Goal: Information Seeking & Learning: Learn about a topic

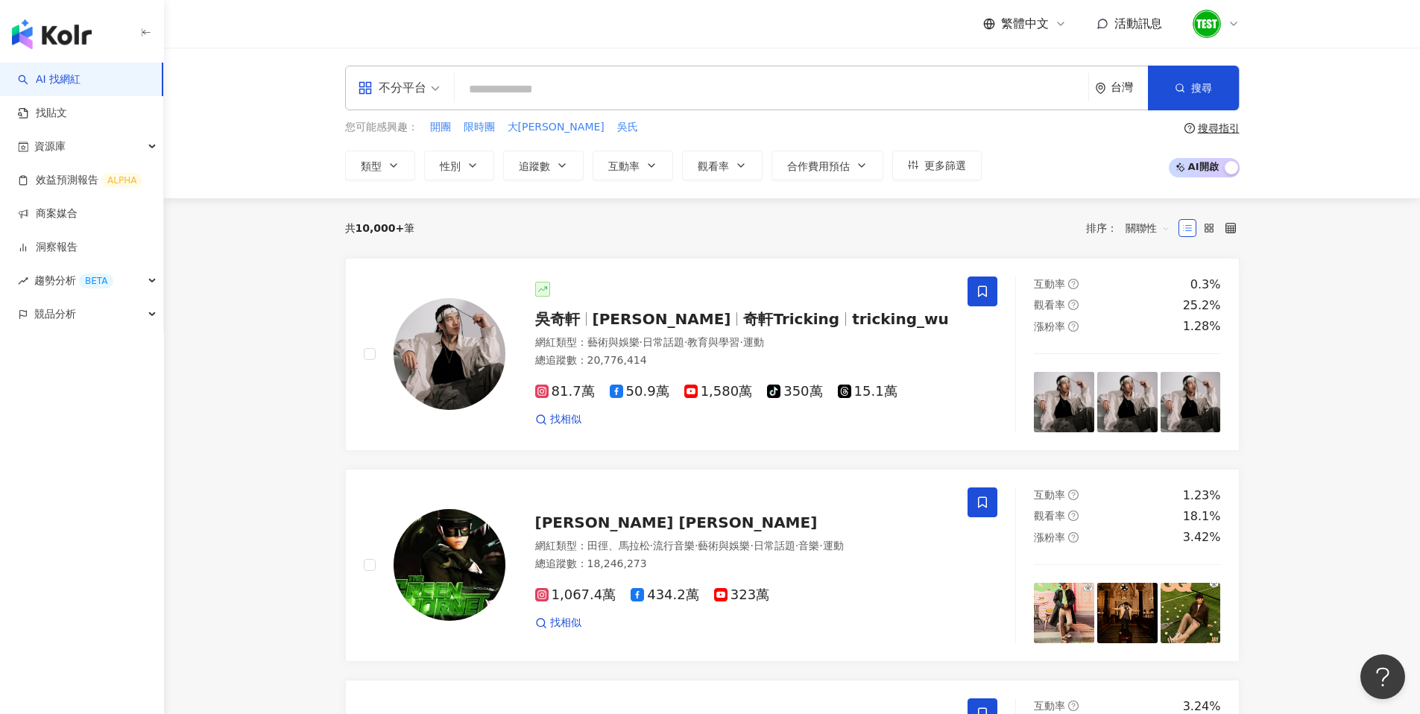
click at [681, 306] on div "吳奇軒 Wu Hsuan 奇軒Tricking tricking_wu 網紅類型 ： 藝術與娛樂 · 日常話題 · 教育與學習 · 運動 總追蹤數 ： 20,…" at bounding box center [727, 354] width 445 height 145
click at [1222, 22] on div at bounding box center [1216, 24] width 48 height 30
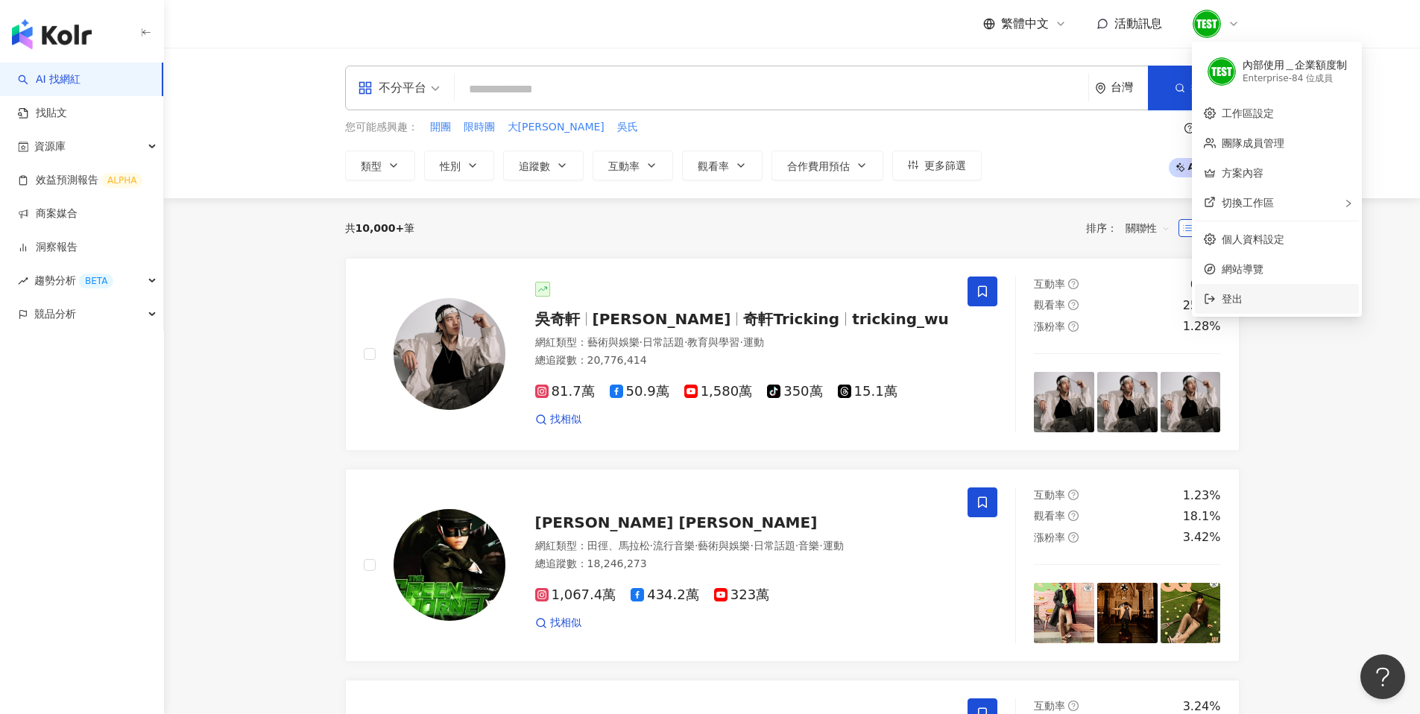
click at [1227, 294] on span "登出" at bounding box center [1232, 299] width 21 height 12
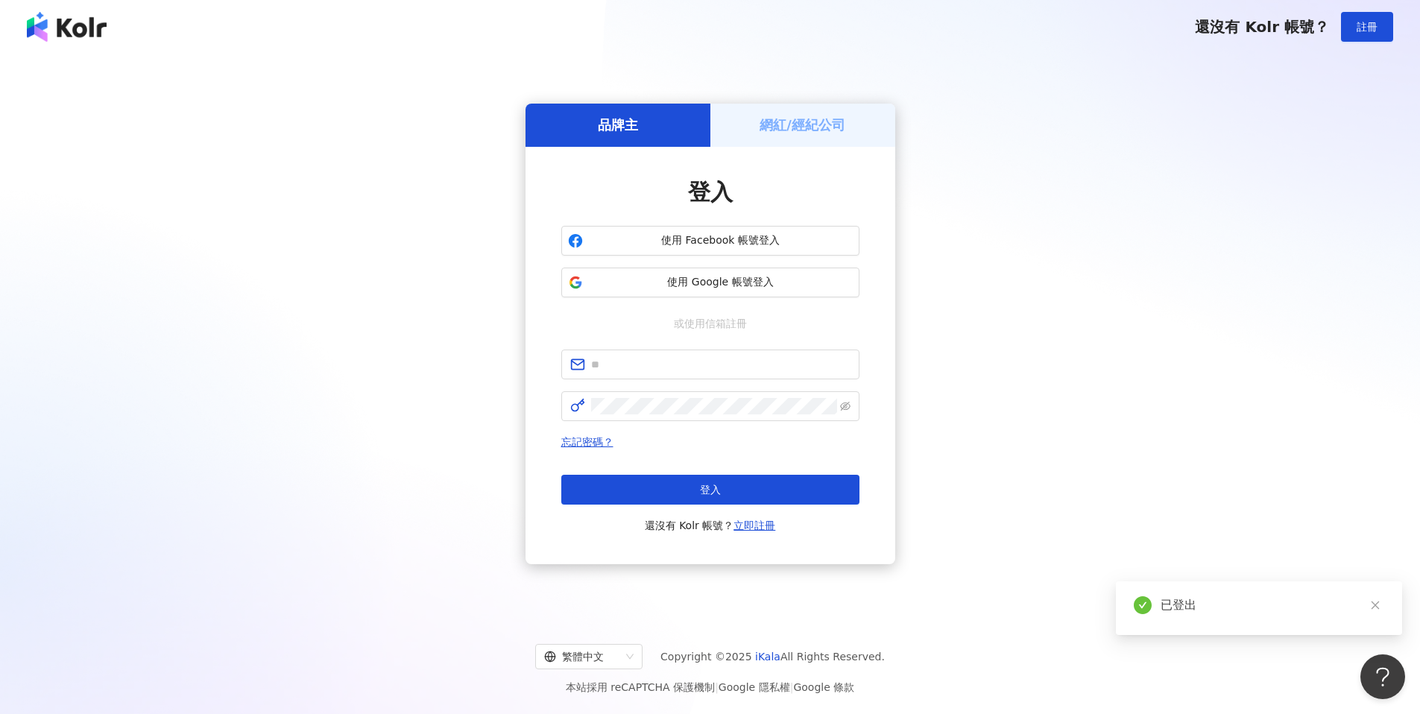
click at [78, 22] on img at bounding box center [67, 27] width 80 height 30
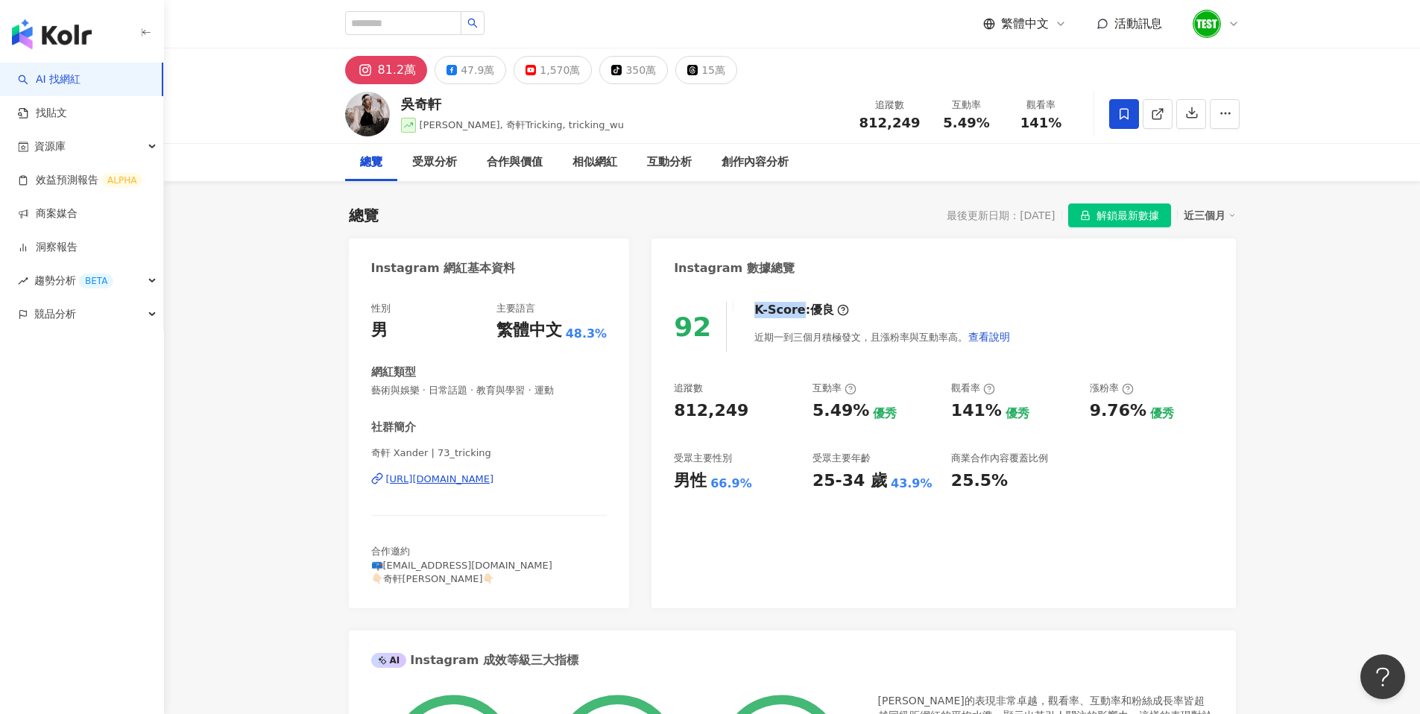
drag, startPoint x: 745, startPoint y: 310, endPoint x: 795, endPoint y: 309, distance: 49.2
click at [795, 309] on div "K-Score : 優良 近期一到三個月積極發文，且漲粉率與互動率高。 查看說明" at bounding box center [874, 327] width 271 height 50
click at [795, 311] on div "K-Score : 優良" at bounding box center [801, 310] width 95 height 16
click at [796, 312] on div "K-Score : 優良" at bounding box center [801, 310] width 95 height 16
click at [745, 311] on div "K-Score : 優良 近期一到三個月積極發文，且漲粉率與互動率高。 查看說明" at bounding box center [874, 327] width 271 height 50
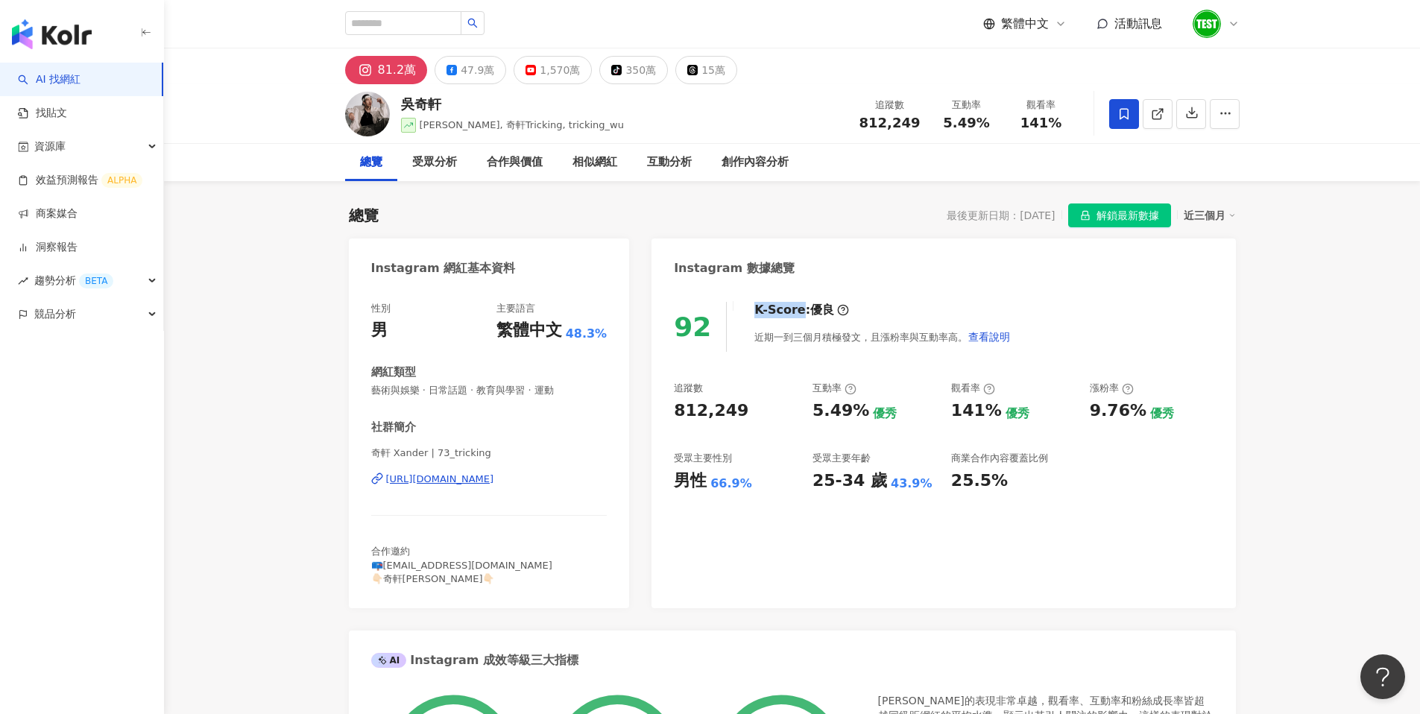
drag, startPoint x: 749, startPoint y: 309, endPoint x: 794, endPoint y: 306, distance: 44.8
click at [794, 306] on div "K-Score : 優良" at bounding box center [801, 310] width 95 height 16
click at [783, 321] on div "K-Score : 優良 近期一到三個月積極發文，且漲粉率與互動率高。 查看說明" at bounding box center [874, 327] width 271 height 50
drag, startPoint x: 748, startPoint y: 339, endPoint x: 907, endPoint y: 338, distance: 159.5
click at [907, 338] on div "近期一到三個月積極發文，且漲粉率與互動率高。 查看說明" at bounding box center [882, 337] width 256 height 30
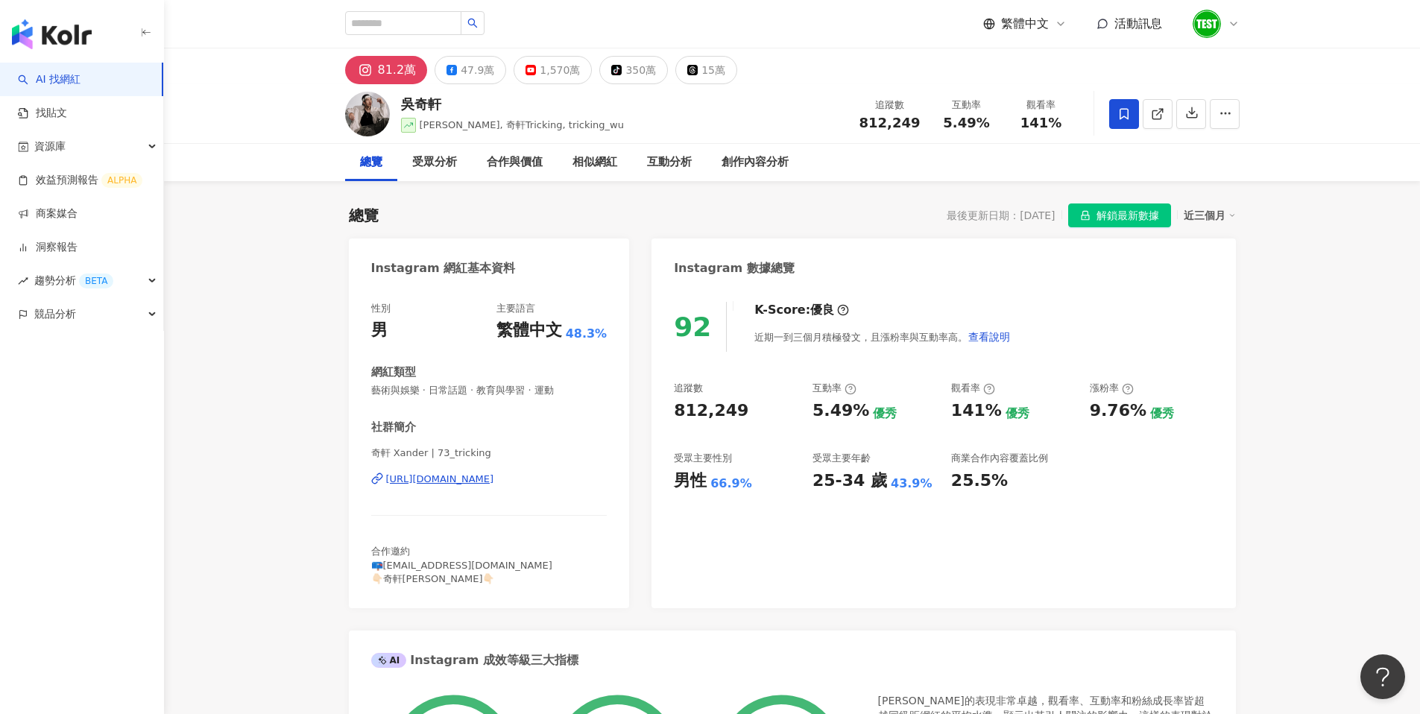
click at [909, 338] on div "近期一到三個月積極發文，且漲粉率與互動率高。 查看說明" at bounding box center [882, 337] width 256 height 30
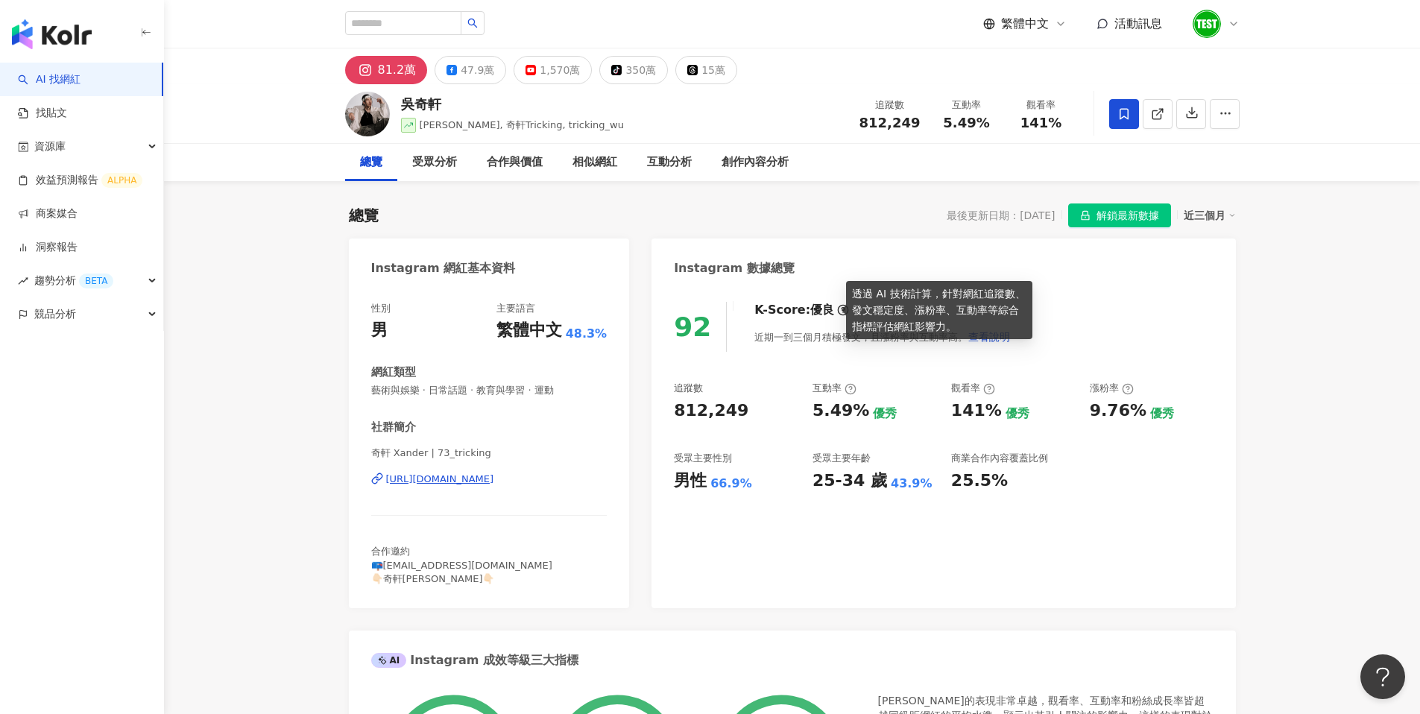
click at [842, 308] on icon at bounding box center [843, 310] width 3 height 5
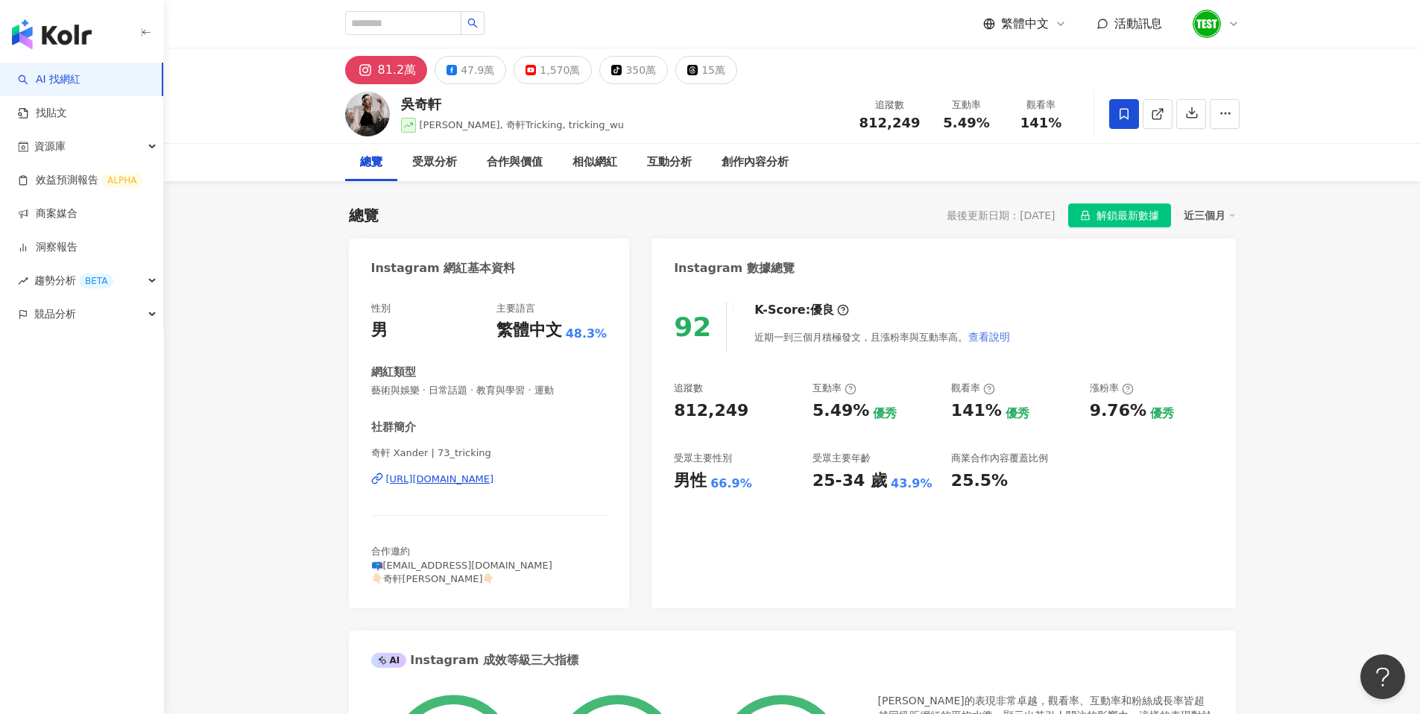
click at [979, 336] on span "查看說明" at bounding box center [989, 337] width 42 height 12
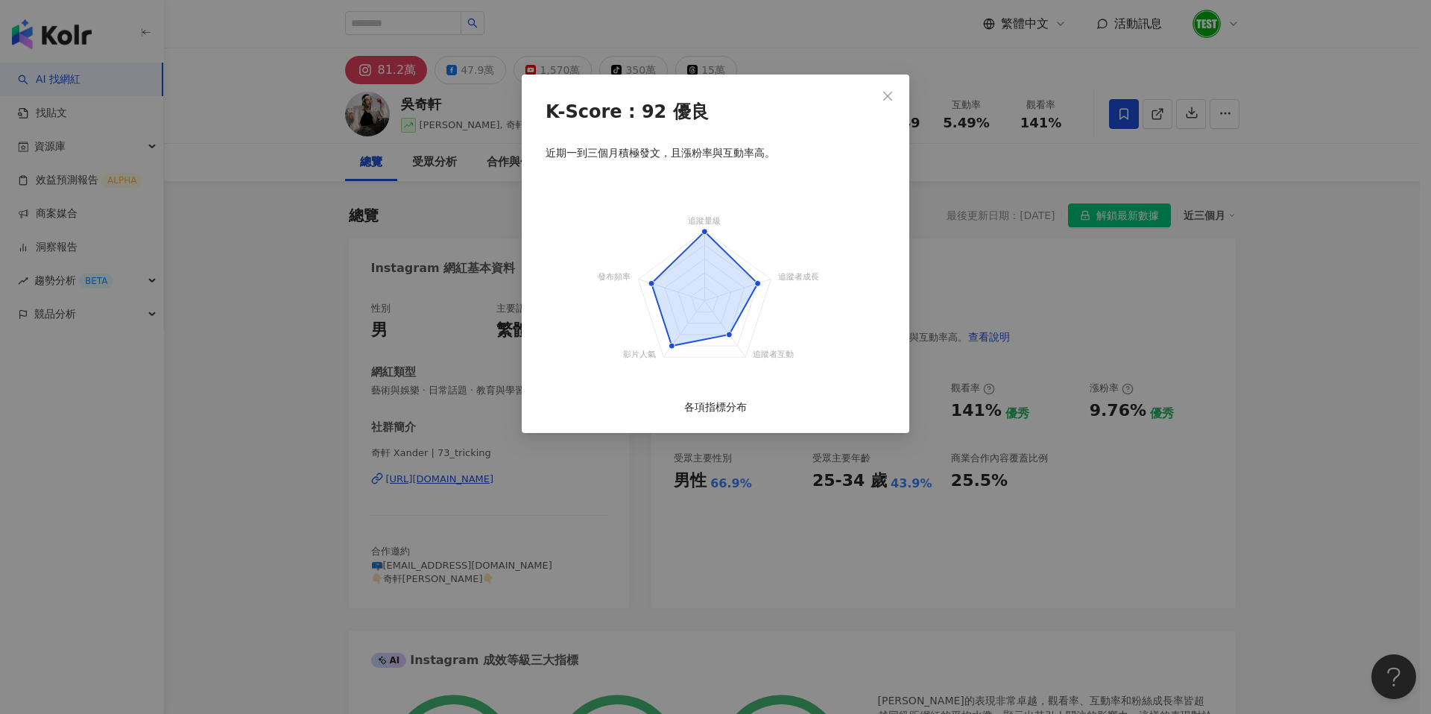
click at [716, 221] on text "追蹤量級" at bounding box center [705, 220] width 33 height 9
click at [621, 279] on text "發布頻率" at bounding box center [615, 275] width 33 height 9
click at [646, 344] on foreignobject at bounding box center [715, 292] width 373 height 232
click at [785, 357] on text "追蹤者互動" at bounding box center [774, 354] width 41 height 9
click at [817, 262] on foreignobject at bounding box center [715, 292] width 373 height 232
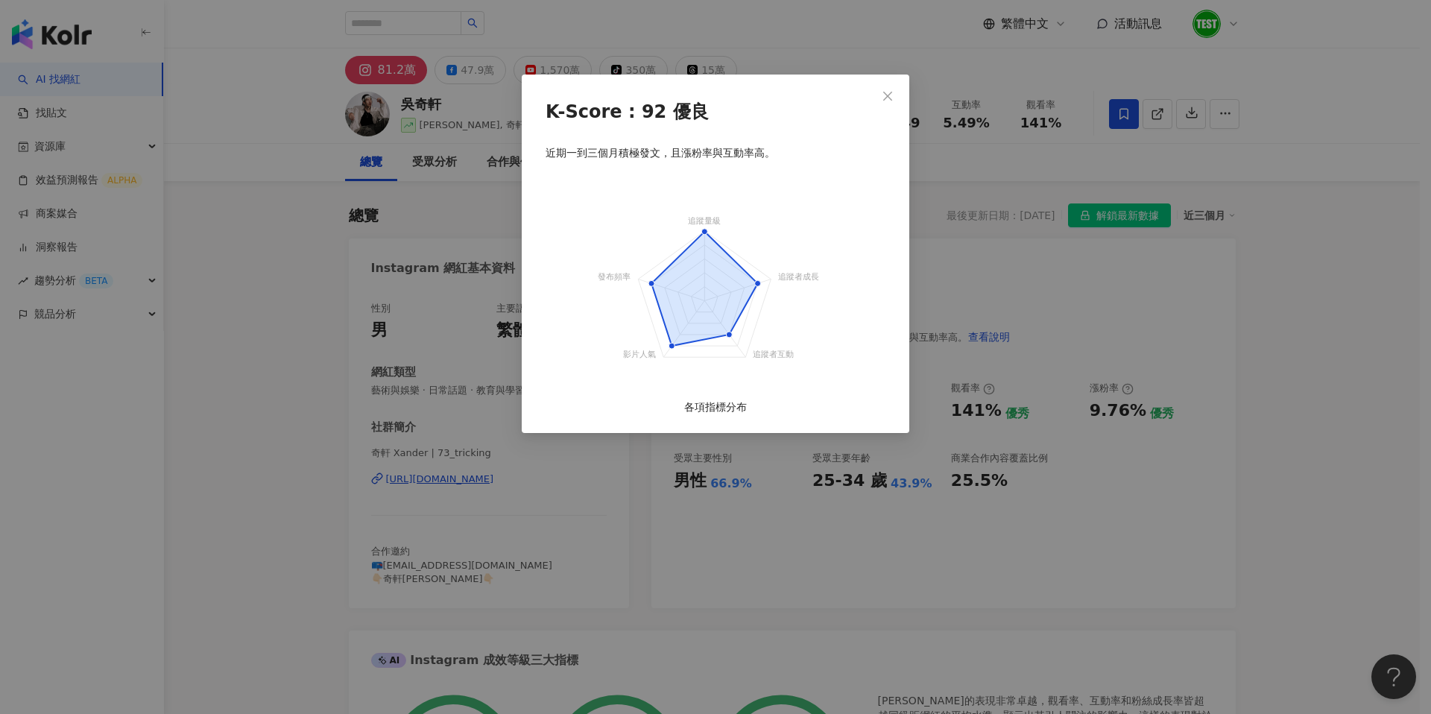
click at [732, 228] on foreignobject at bounding box center [715, 292] width 373 height 232
click at [718, 289] on foreignobject at bounding box center [715, 292] width 373 height 232
click at [891, 98] on icon "close" at bounding box center [888, 96] width 12 height 12
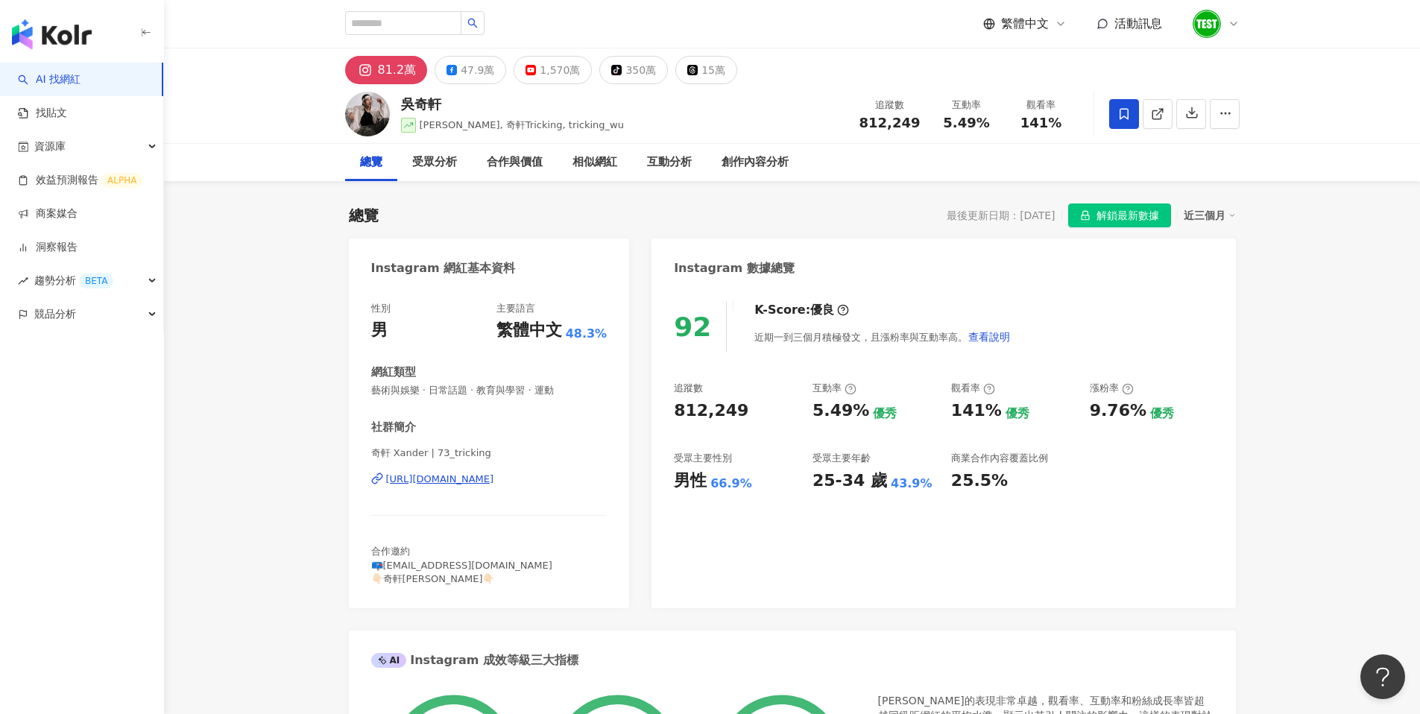
click at [704, 327] on div "92" at bounding box center [692, 327] width 37 height 31
drag, startPoint x: 704, startPoint y: 323, endPoint x: 678, endPoint y: 326, distance: 27.1
click at [678, 326] on div "92" at bounding box center [692, 327] width 37 height 31
drag, startPoint x: 678, startPoint y: 326, endPoint x: 713, endPoint y: 325, distance: 35.1
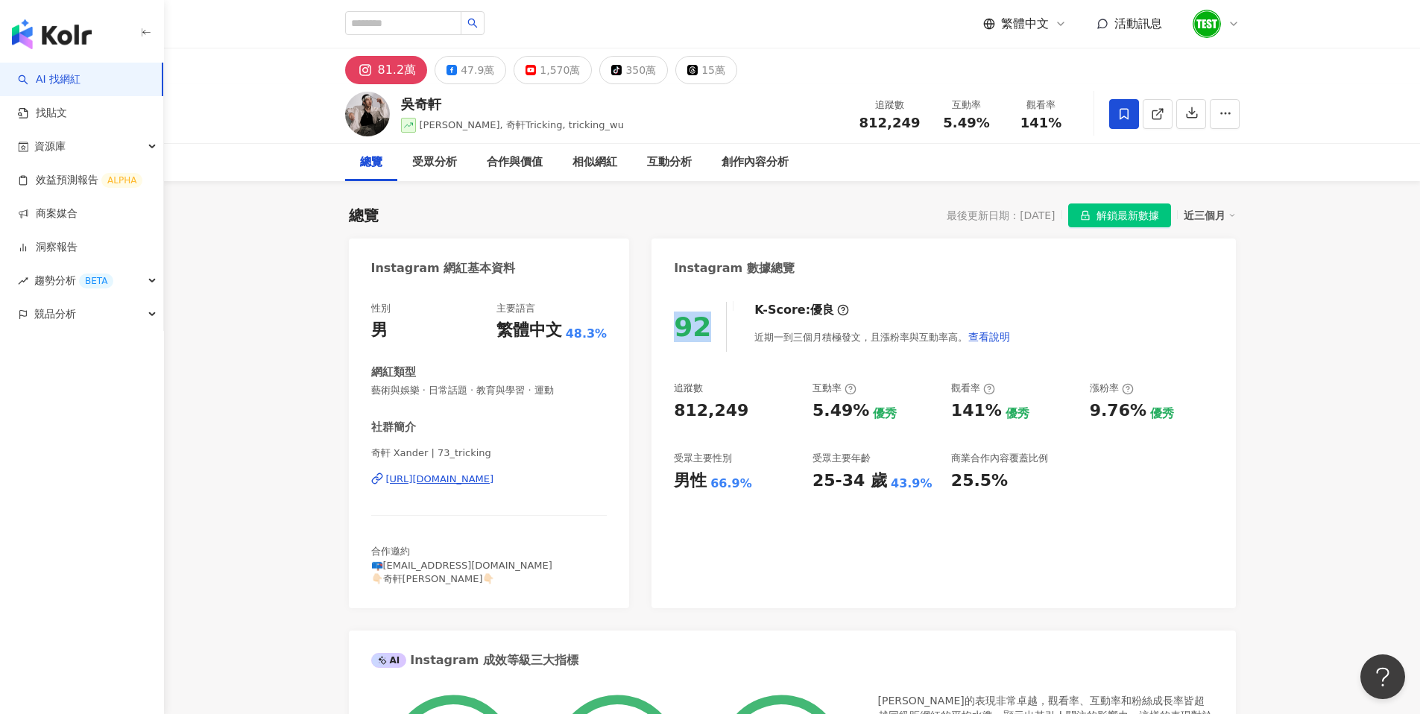
click at [713, 325] on div "92" at bounding box center [700, 327] width 53 height 50
